Goal: Transaction & Acquisition: Purchase product/service

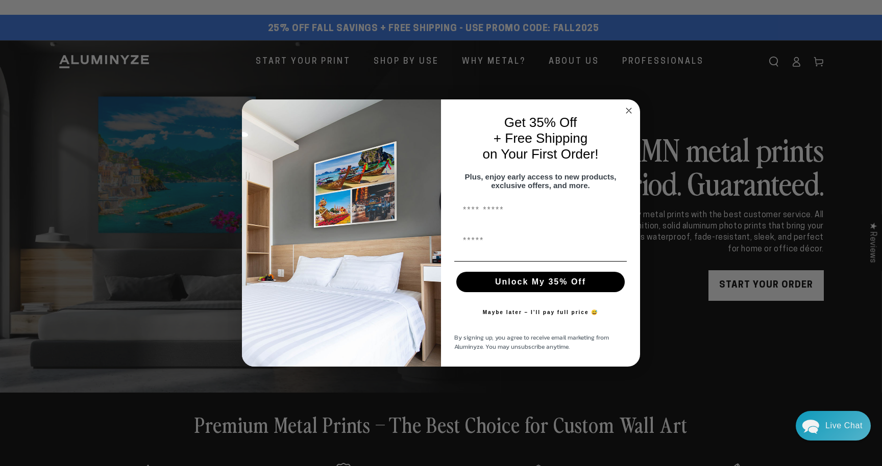
click at [630, 108] on icon "Close dialog" at bounding box center [628, 110] width 5 height 5
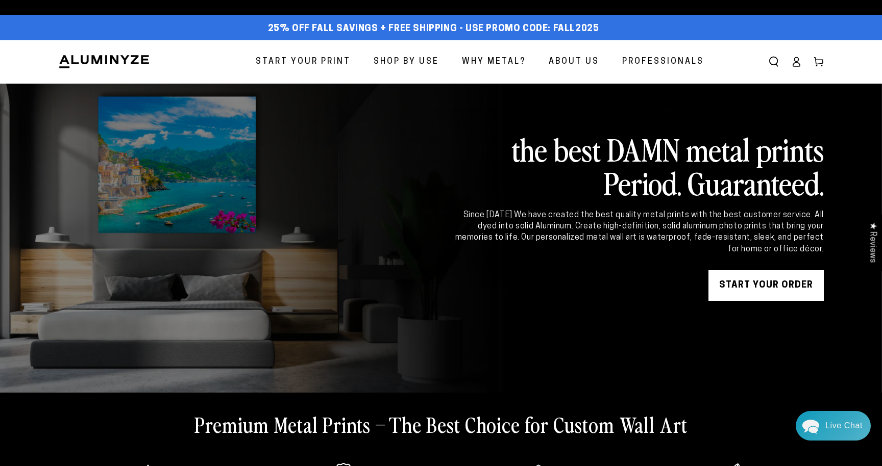
click at [348, 67] on span "Start Your Print" at bounding box center [303, 62] width 95 height 15
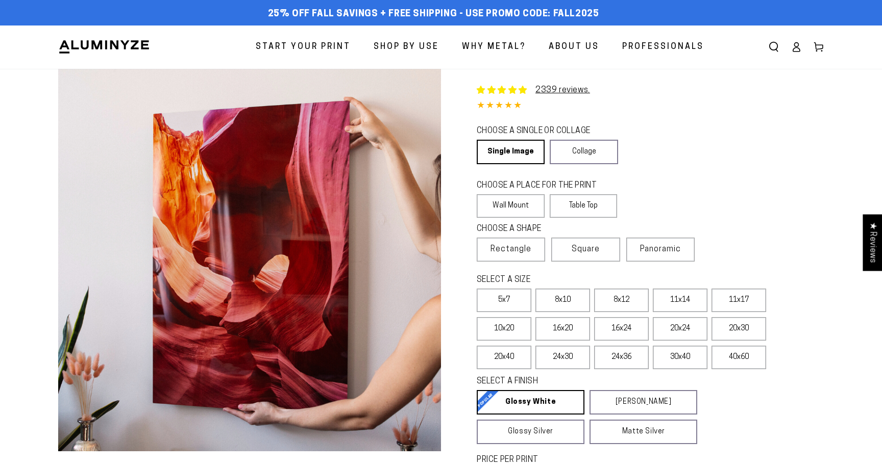
select select "**********"
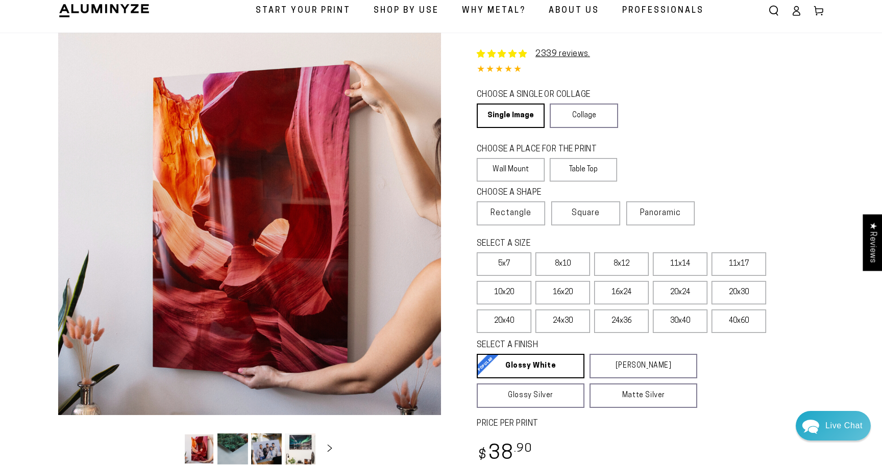
scroll to position [46, 0]
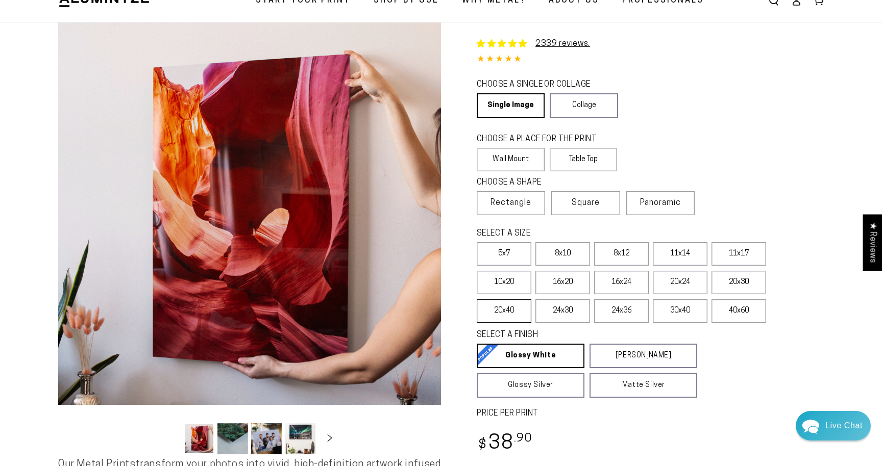
click at [522, 311] on label "20x40" at bounding box center [504, 310] width 55 height 23
click at [562, 294] on label "16x20" at bounding box center [562, 282] width 55 height 23
click at [628, 291] on label "16x24" at bounding box center [621, 282] width 55 height 23
click at [687, 284] on label "20x24" at bounding box center [680, 282] width 55 height 23
click at [720, 286] on label "20x30" at bounding box center [738, 282] width 55 height 23
